Goal: Task Accomplishment & Management: Complete application form

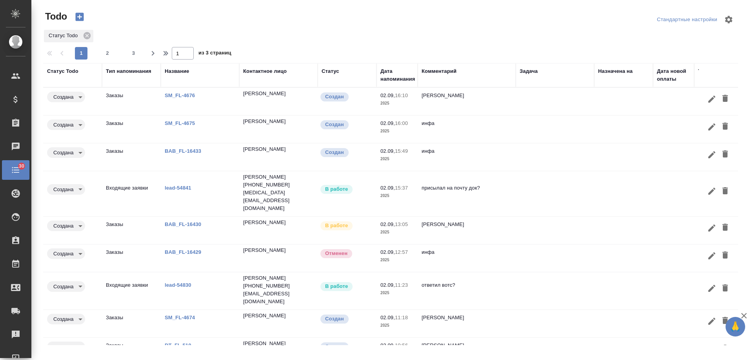
click at [181, 98] on link "BAB_FL-16429" at bounding box center [180, 96] width 30 height 6
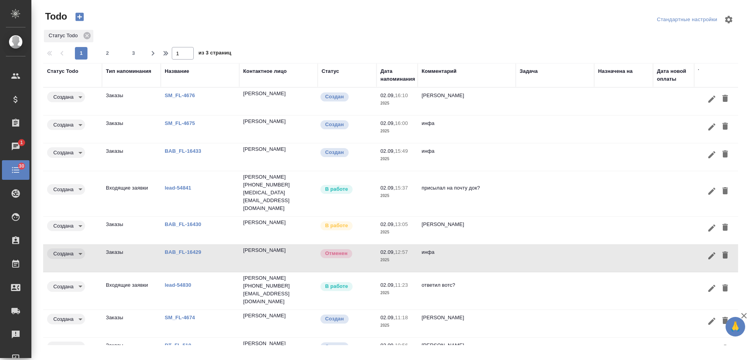
click at [722, 252] on icon "button" at bounding box center [724, 255] width 5 height 7
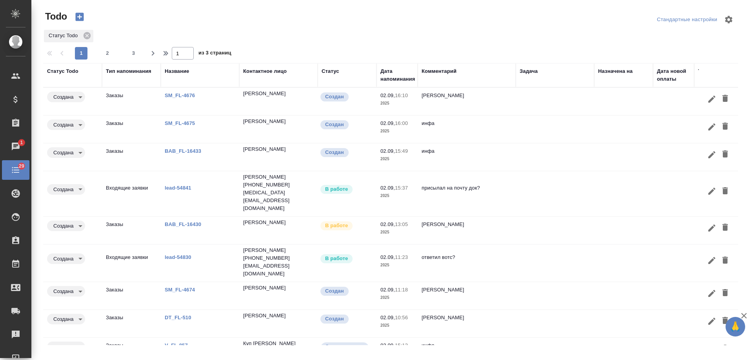
click at [492, 115] on td "инфа вотс" at bounding box center [467, 101] width 98 height 27
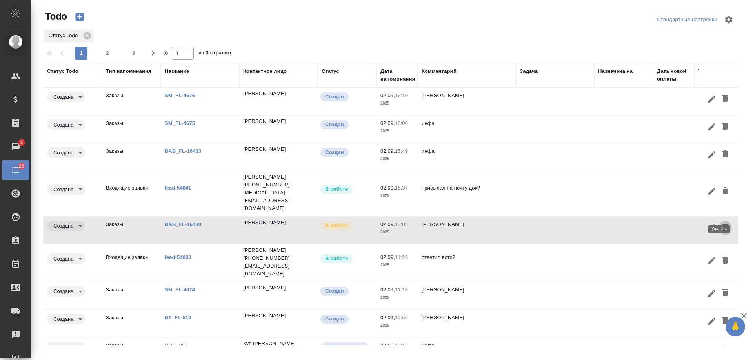
click at [722, 224] on icon "button" at bounding box center [724, 227] width 5 height 7
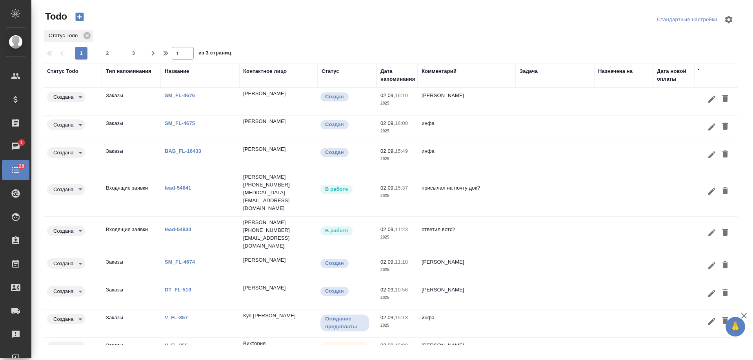
click at [182, 98] on link "BAB_FL-16433" at bounding box center [180, 96] width 30 height 6
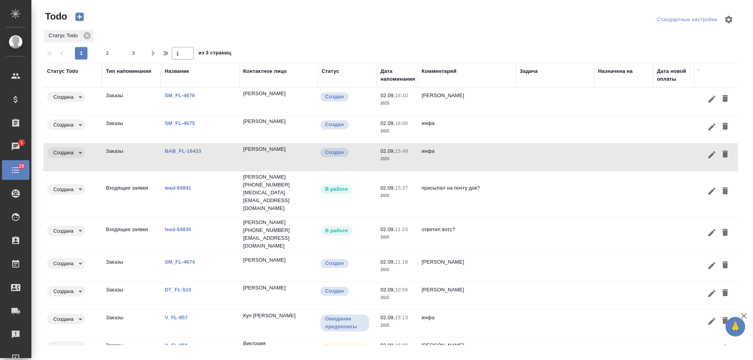
click at [184, 98] on link "SM_FL-4675" at bounding box center [180, 96] width 30 height 6
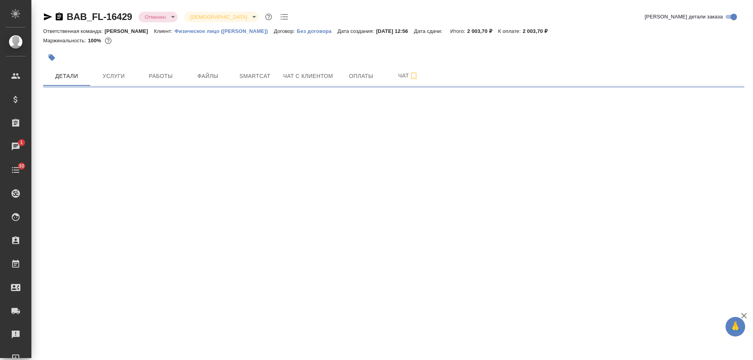
select select "RU"
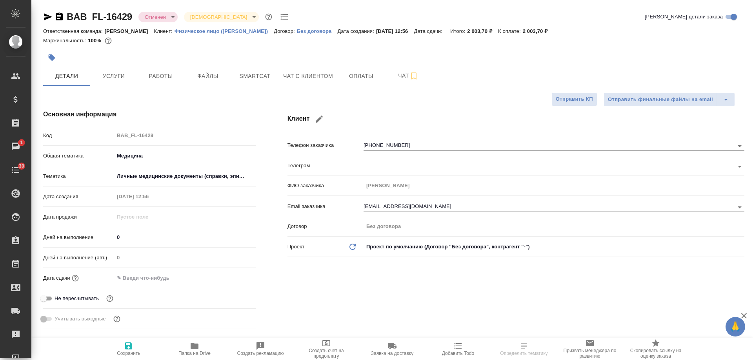
type textarea "x"
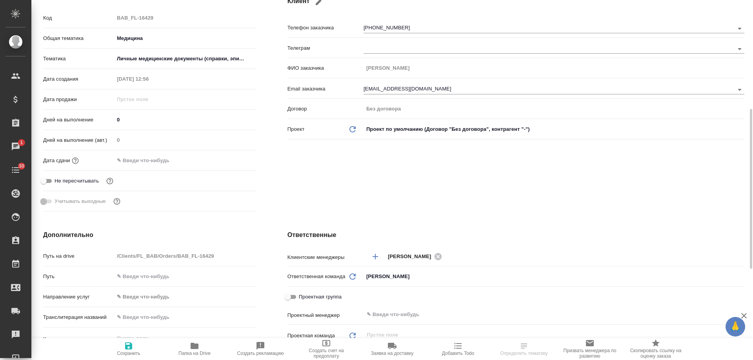
scroll to position [157, 0]
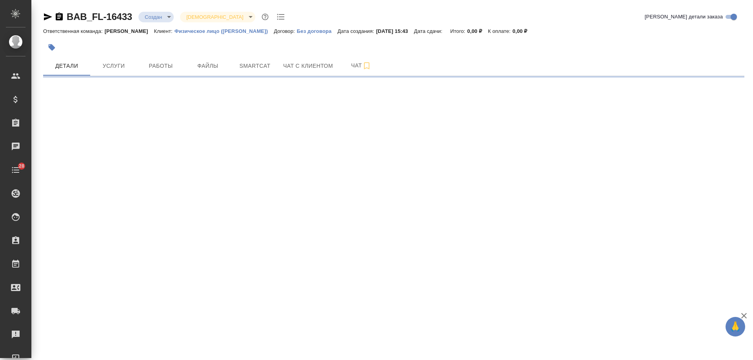
select select "RU"
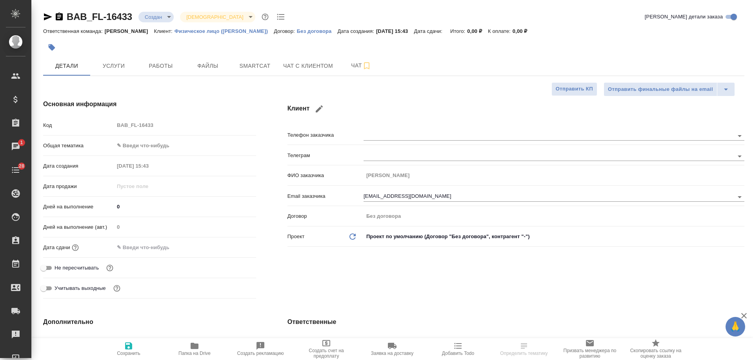
type textarea "x"
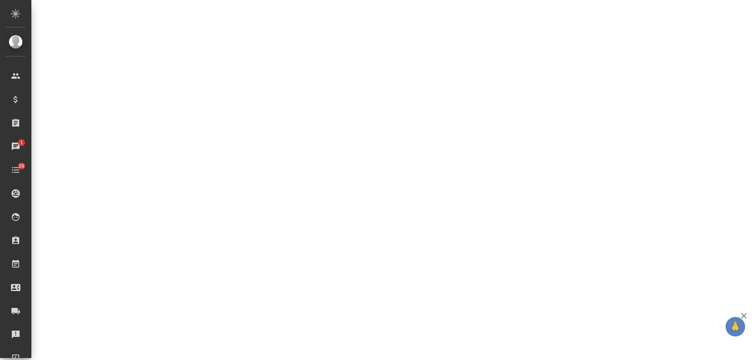
select select "RU"
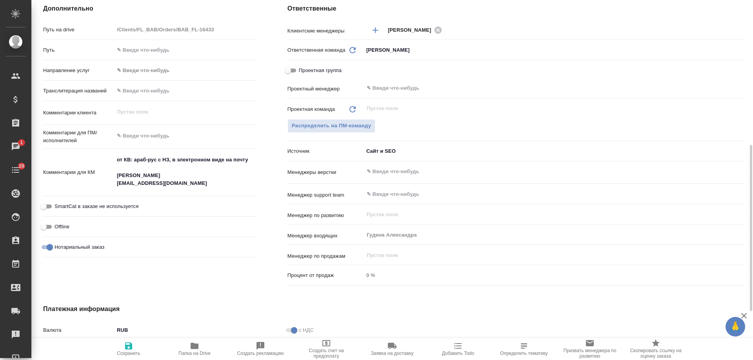
type textarea "x"
drag, startPoint x: 182, startPoint y: 183, endPoint x: 107, endPoint y: 185, distance: 74.9
click at [107, 185] on div "Комментарии для КМ от КВ: араб-рус с НЗ, в электронном виде на почту Hicham moh…" at bounding box center [149, 173] width 213 height 42
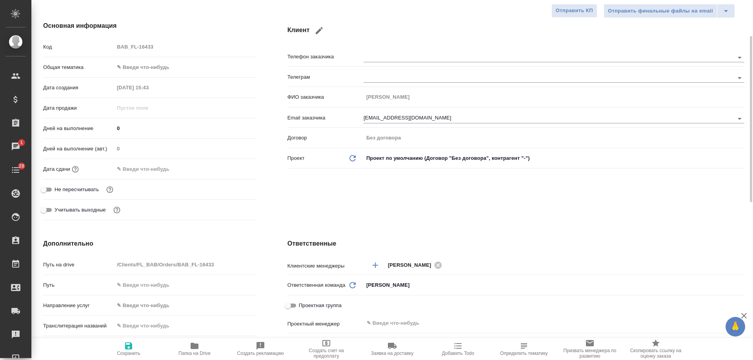
scroll to position [0, 0]
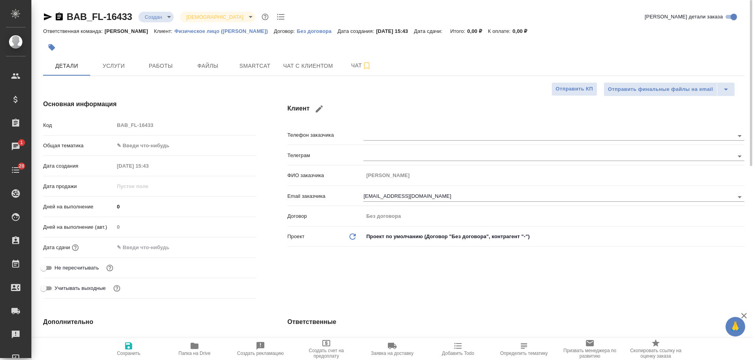
type textarea "x"
click at [322, 108] on icon "button" at bounding box center [318, 108] width 9 height 9
type input "[PERSON_NAME]"
type input "mamedova.meki@mail.ru"
checkbox input "true"
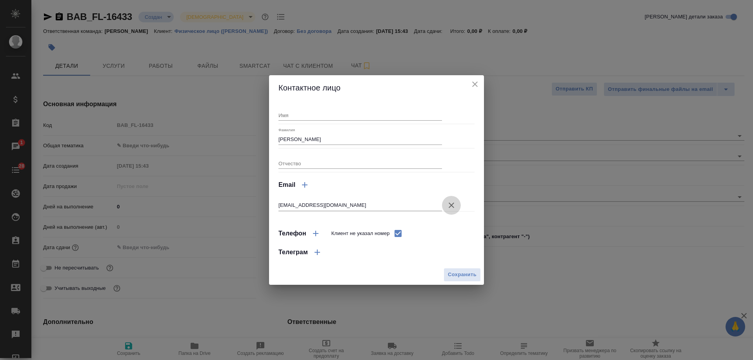
click at [451, 204] on icon "button" at bounding box center [451, 205] width 9 height 9
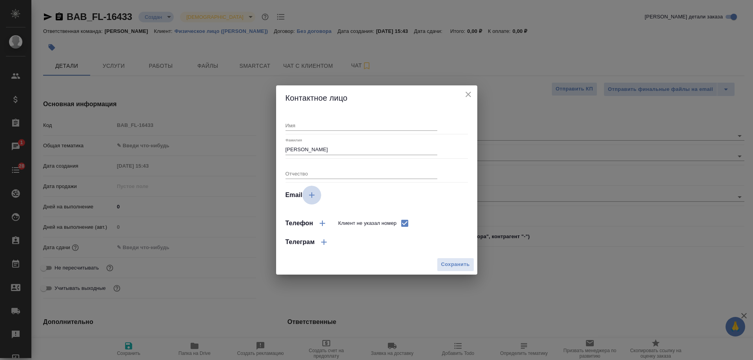
click at [312, 196] on icon "button" at bounding box center [311, 195] width 5 height 5
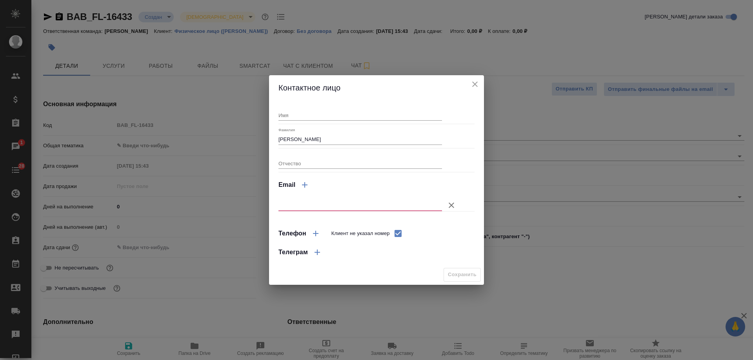
click at [320, 209] on input "text" at bounding box center [360, 205] width 164 height 11
paste input "mohammedjebli42@gmail.com"
type input "mohammedjebli42@gmail.com"
drag, startPoint x: 293, startPoint y: 142, endPoint x: 259, endPoint y: 142, distance: 34.1
click at [259, 142] on div "Контактное лицо Имя Фамилия Мехрибан Отчество Email mohammedjebli42@gmail.com Т…" at bounding box center [376, 180] width 753 height 360
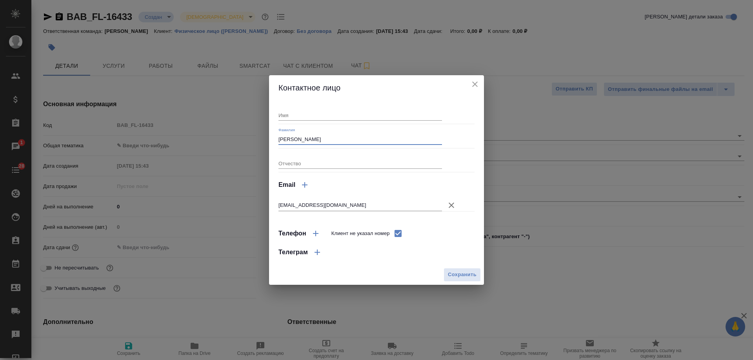
type input "н"
click at [467, 276] on span "Сохранить" at bounding box center [462, 275] width 29 height 9
type input "Не указано"
type textarea "x"
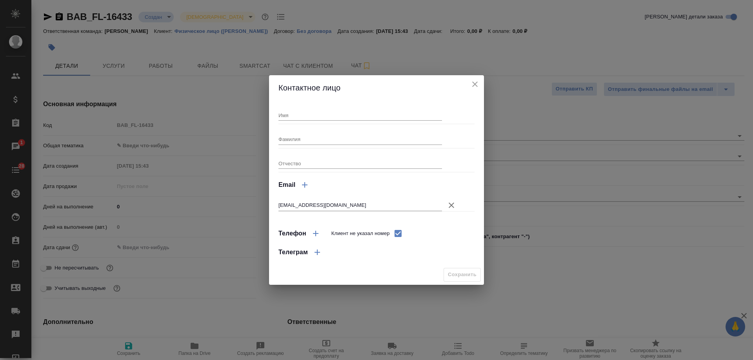
type textarea "x"
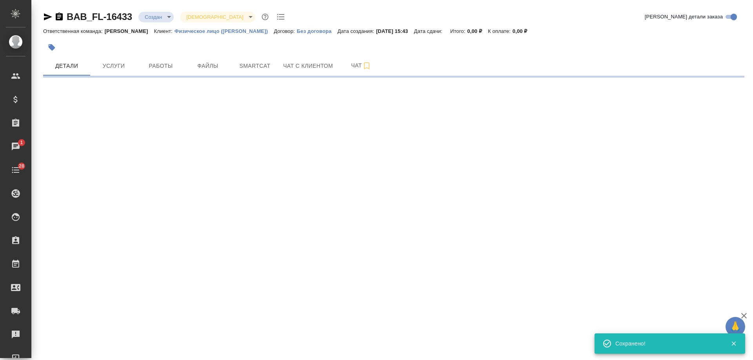
select select "RU"
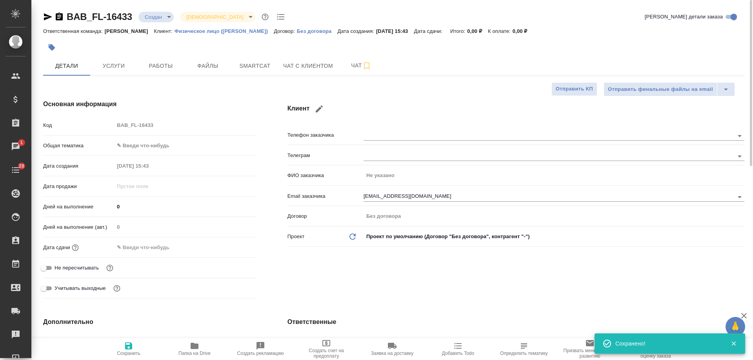
type textarea "x"
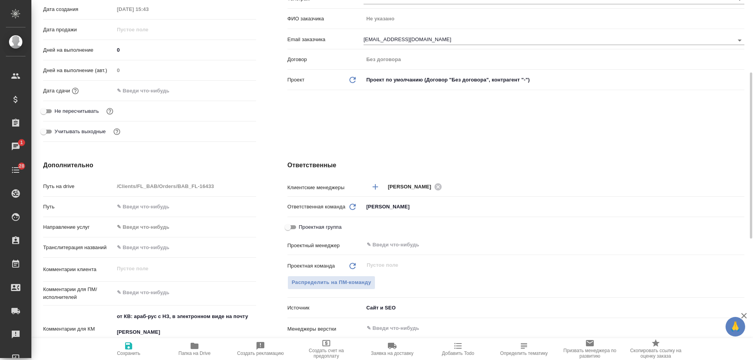
scroll to position [274, 0]
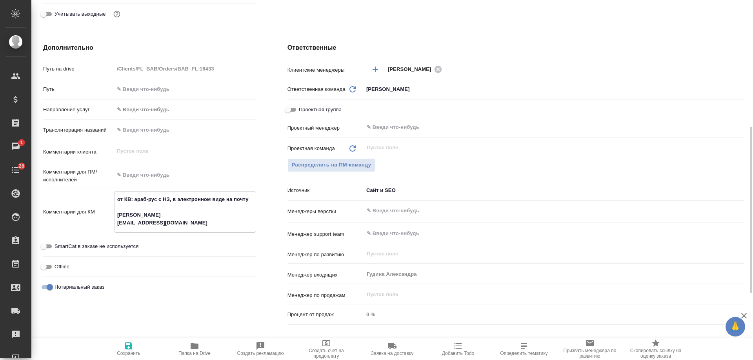
drag, startPoint x: 127, startPoint y: 215, endPoint x: 116, endPoint y: 215, distance: 11.4
click at [116, 215] on textarea "от КВ: араб-рус с НЗ, в электронном виде на почту Hicham mohammedjebli42@gmail.…" at bounding box center [184, 211] width 141 height 37
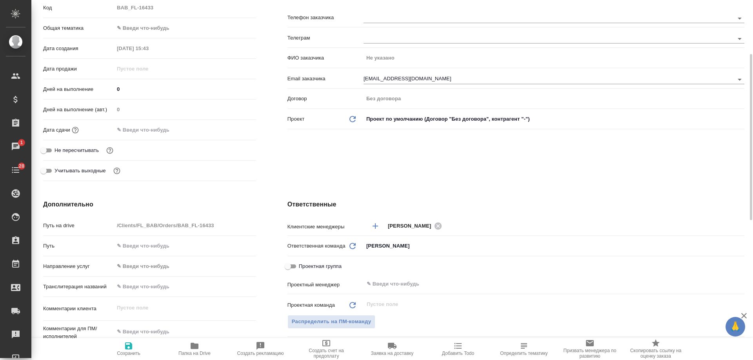
scroll to position [0, 0]
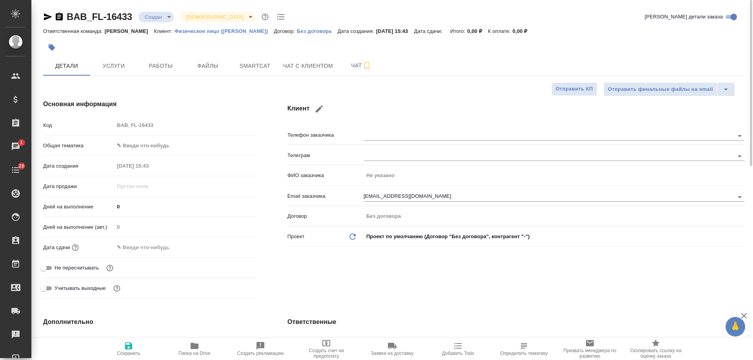
type textarea "x"
click at [314, 111] on icon "button" at bounding box center [318, 108] width 9 height 9
type input "mohammedjebli42@gmail.com"
checkbox input "true"
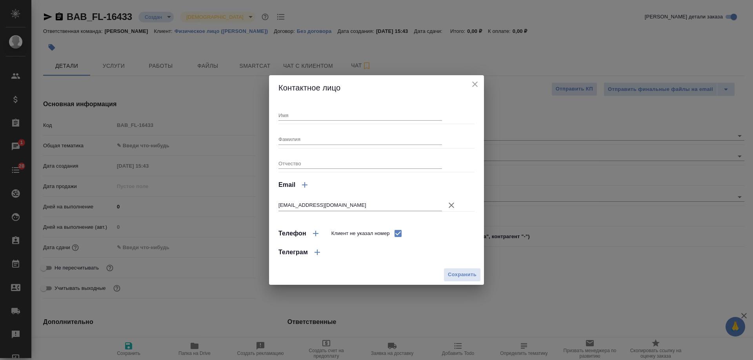
click at [316, 115] on input "Имя" at bounding box center [360, 115] width 164 height 11
paste input "[PERSON_NAME]"
type input "[PERSON_NAME]"
click at [454, 273] on span "Сохранить" at bounding box center [462, 275] width 29 height 9
type input "[PERSON_NAME]"
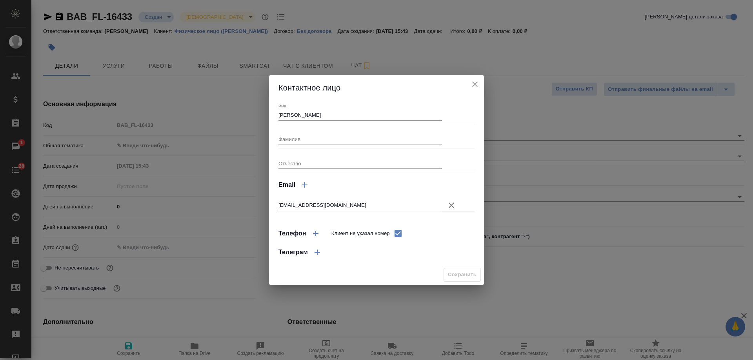
type textarea "x"
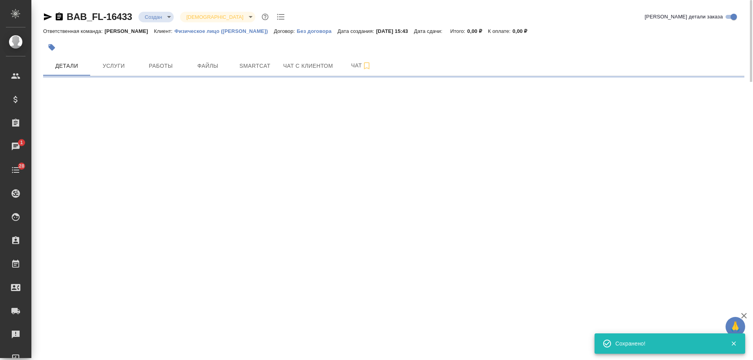
select select "RU"
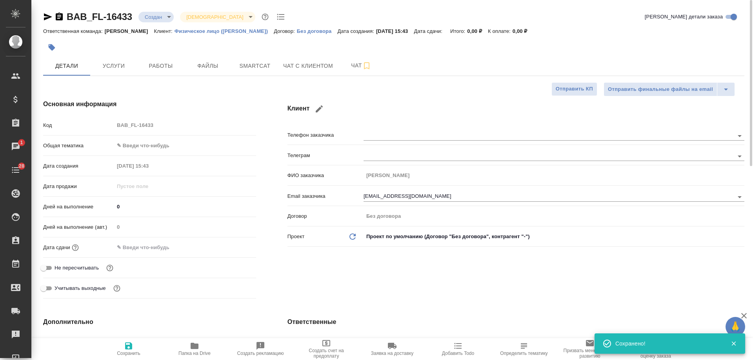
type textarea "x"
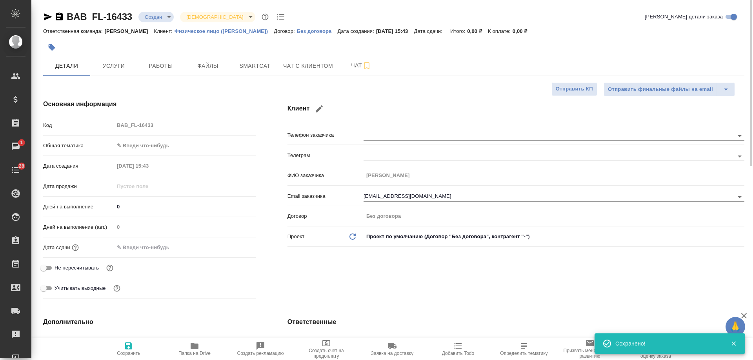
type textarea "x"
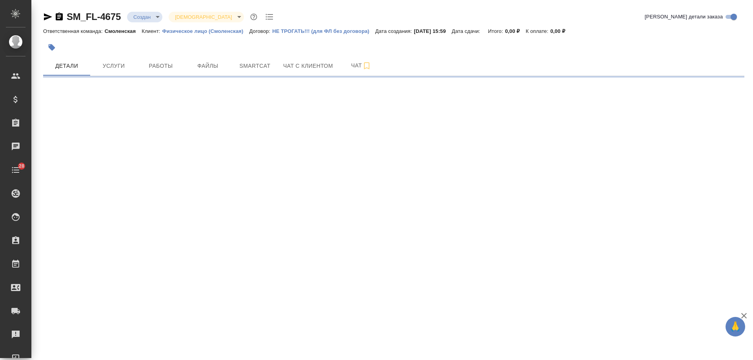
select select "RU"
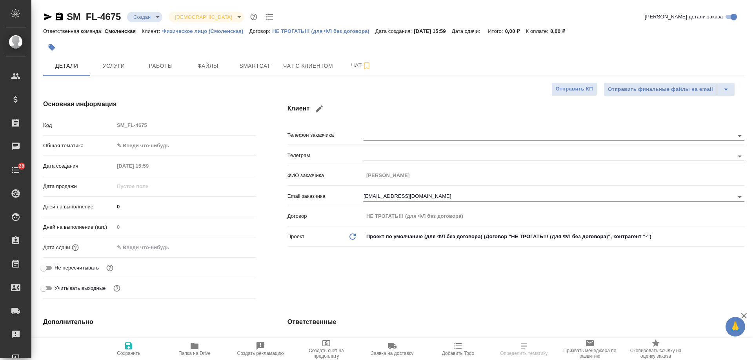
type textarea "x"
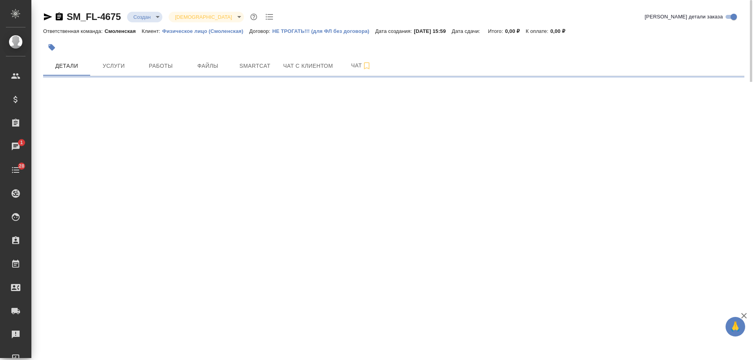
select select "RU"
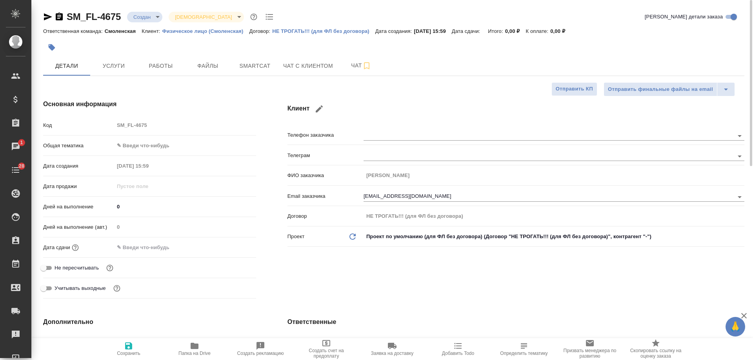
type textarea "x"
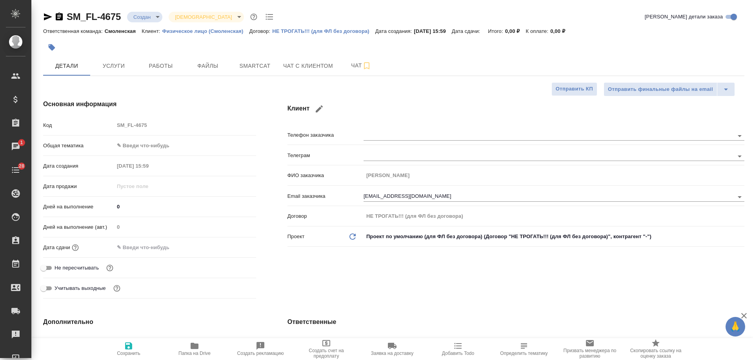
type textarea "x"
click at [317, 108] on icon "button" at bounding box center [318, 108] width 9 height 9
type input "[PERSON_NAME]"
type input "mohammedjebli42@gmail.com"
checkbox input "true"
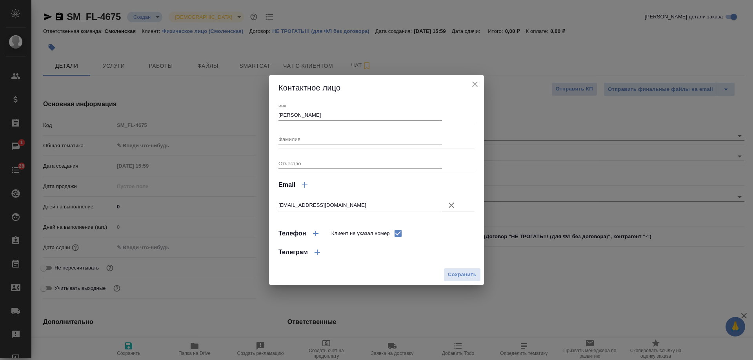
click at [452, 204] on icon "button" at bounding box center [451, 205] width 5 height 5
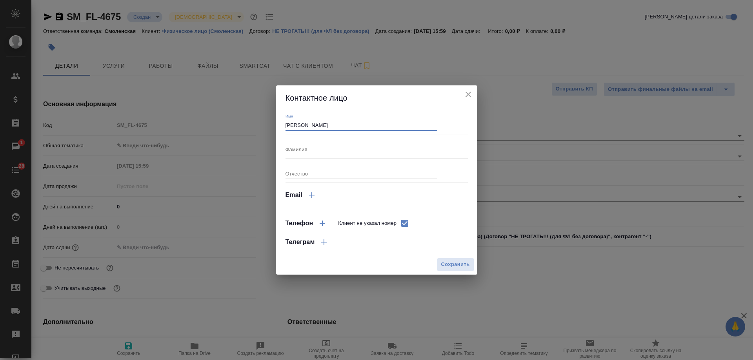
drag, startPoint x: 310, startPoint y: 122, endPoint x: 257, endPoint y: 117, distance: 53.2
click at [257, 117] on div "Контактное лицо Имя Hicham Фамилия Отчество Email Телефон Клиент не указал номе…" at bounding box center [376, 180] width 753 height 360
type input "[PERSON_NAME]"
click at [455, 262] on span "Сохранить" at bounding box center [455, 264] width 29 height 9
type input "[PERSON_NAME]"
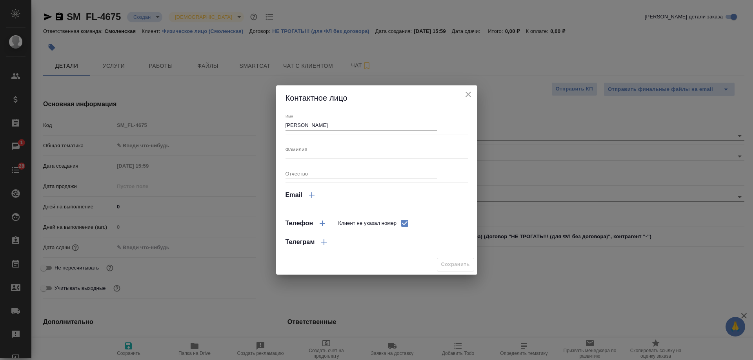
type textarea "x"
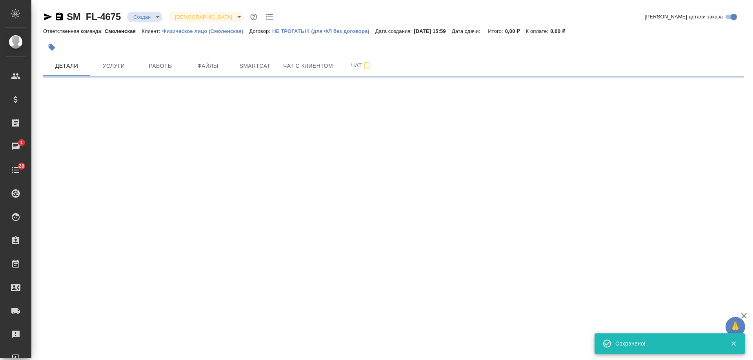
select select "RU"
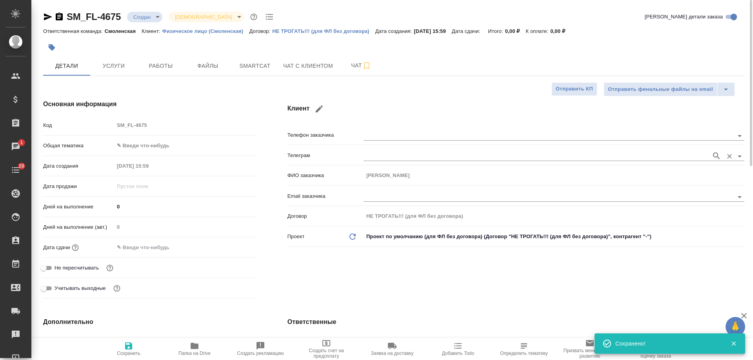
type textarea "x"
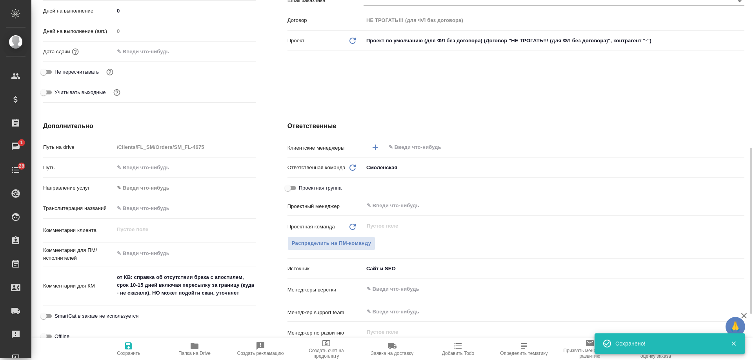
scroll to position [235, 0]
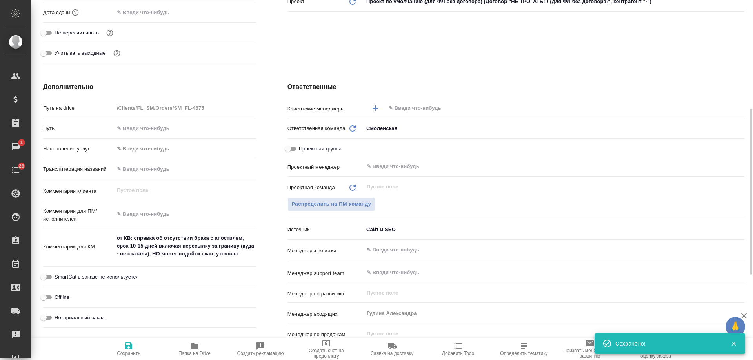
type textarea "x"
click at [245, 255] on textarea "от КВ: справка об отсутствии брака с апостилем, срок 10-15 дней включая пересыл…" at bounding box center [185, 246] width 142 height 29
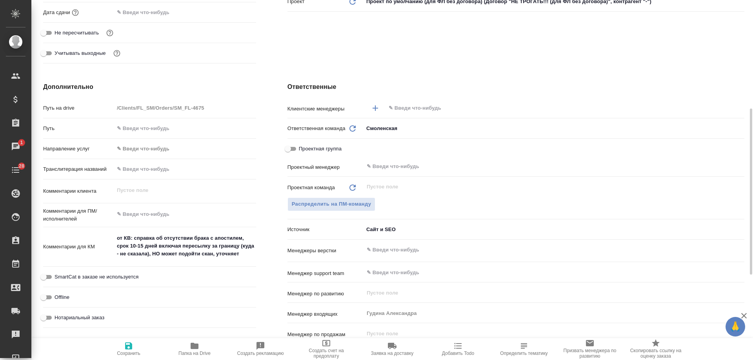
type textarea "x"
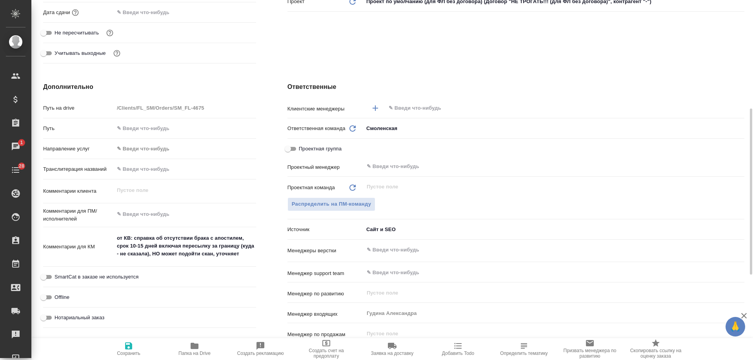
type textarea "x"
type textarea "от КВ: справка об отсутствии брака с апостилем, срок 10-15 дней включая пересыл…"
type textarea "x"
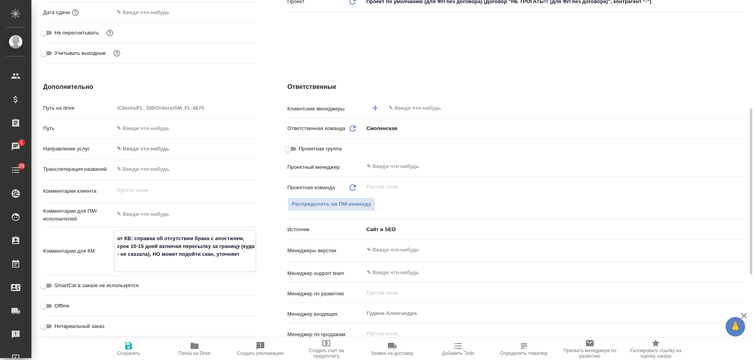
type textarea "от КВ: справка об отсутствии брака с апостилем, срок 10-15 дней включая пересыл…"
type textarea "x"
paste textarea "Mamedova.meki@mail.ru"
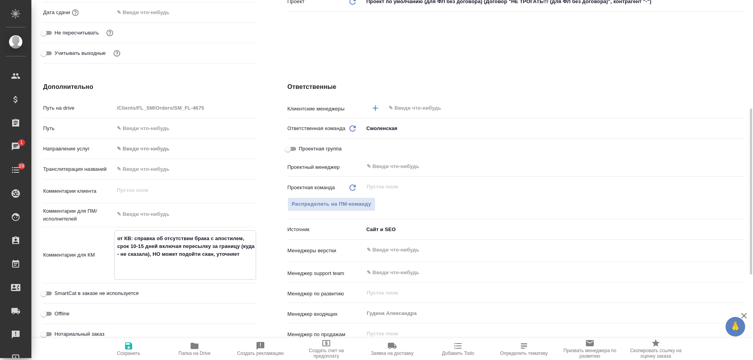
type textarea "от КВ: справка об отсутствии брака с апостилем, срок 10-15 дней включая пересыл…"
type textarea "x"
type textarea "от КВ: справка об отсутствии брака с апостилем, срок 10-15 дней включая пересыл…"
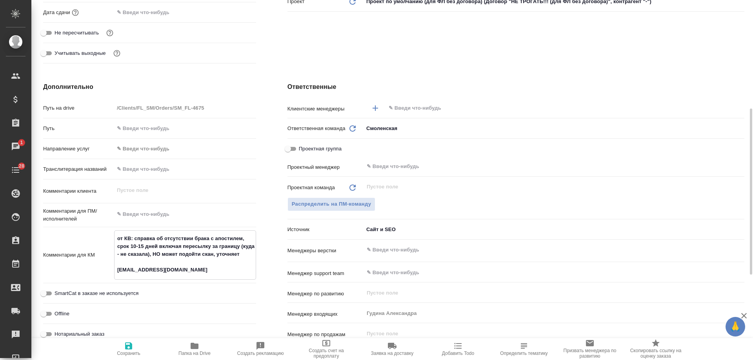
type textarea "x"
click at [128, 351] on span "Сохранить" at bounding box center [129, 353] width 24 height 5
type textarea "x"
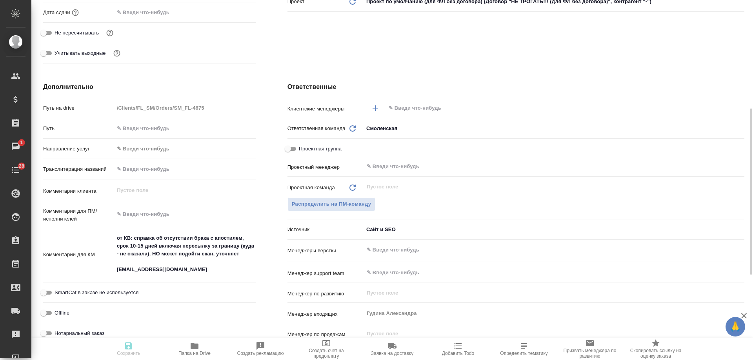
type textarea "x"
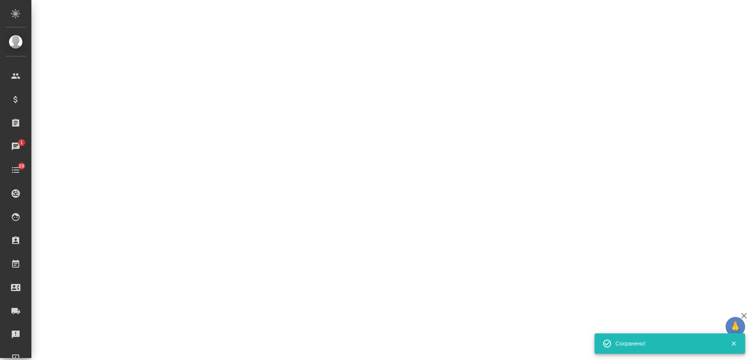
select select "RU"
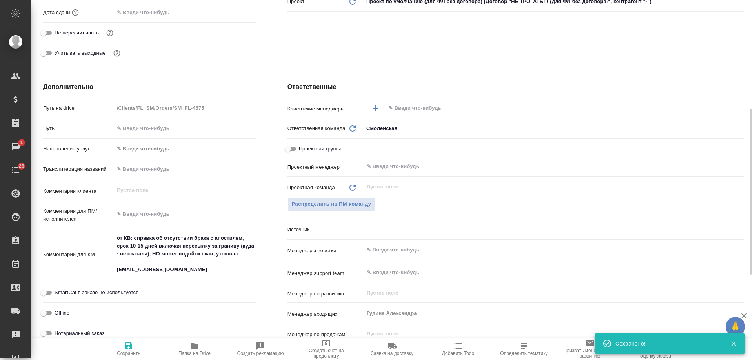
type textarea "x"
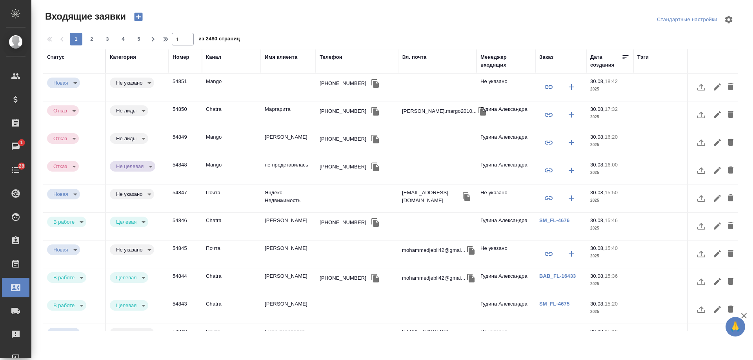
select select "RU"
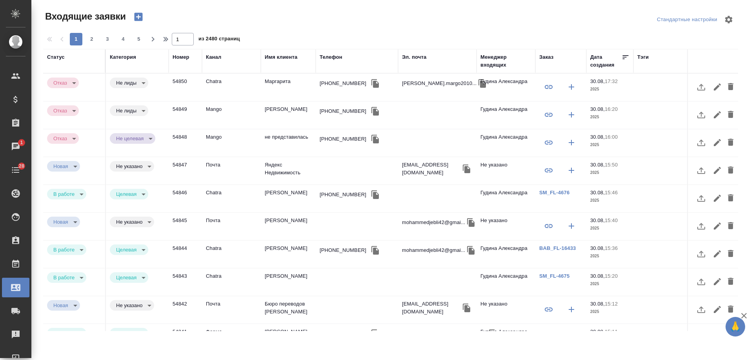
scroll to position [39, 0]
